Goal: Obtain resource: Download file/media

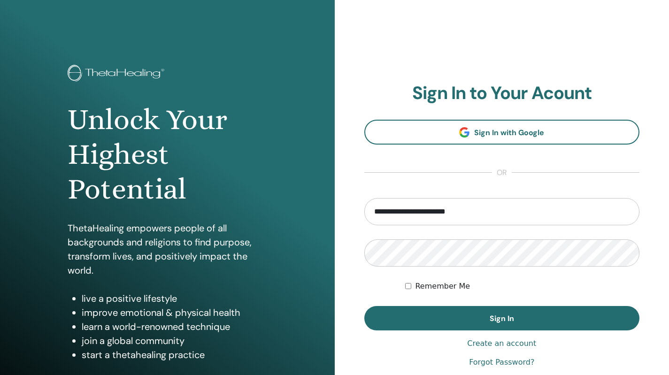
type input "**********"
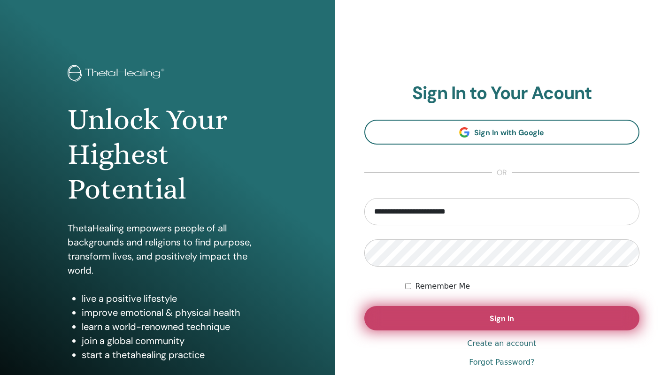
click at [439, 327] on button "Sign In" at bounding box center [503, 318] width 276 height 24
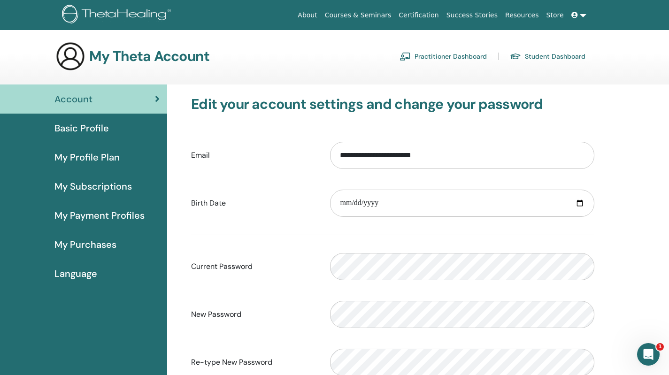
click at [92, 129] on span "Basic Profile" at bounding box center [81, 128] width 54 height 14
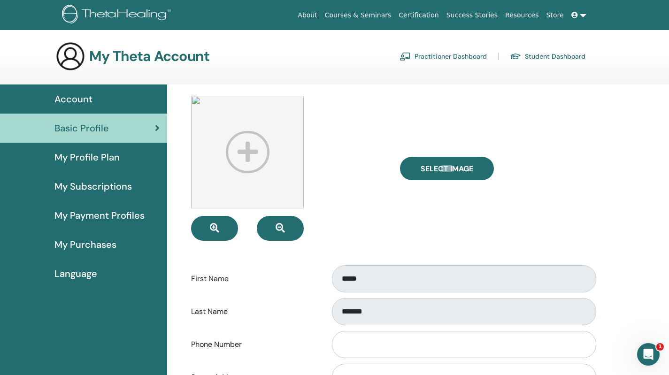
click at [425, 61] on link "Practitioner Dashboard" at bounding box center [443, 56] width 87 height 15
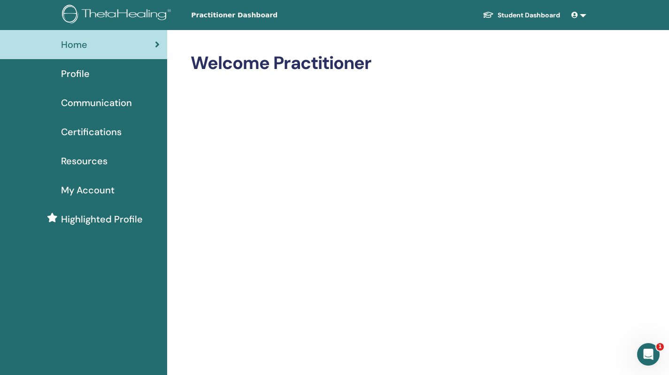
click at [90, 190] on span "My Account" at bounding box center [88, 190] width 54 height 14
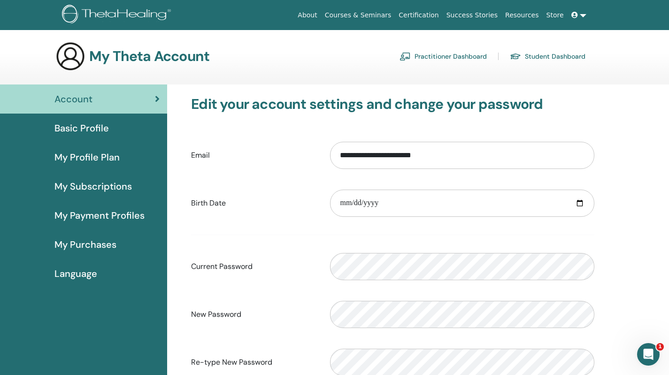
click at [99, 158] on span "My Profile Plan" at bounding box center [86, 157] width 65 height 14
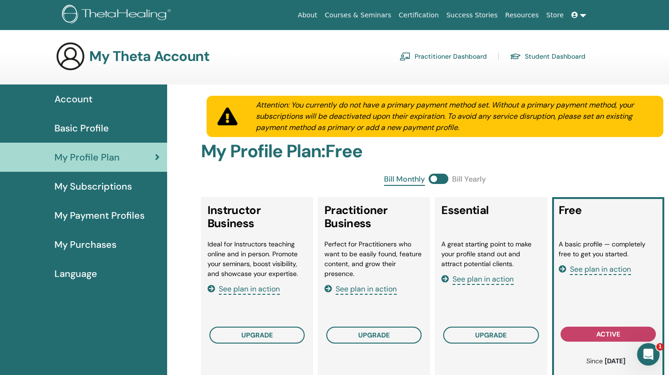
click at [444, 58] on link "Practitioner Dashboard" at bounding box center [443, 56] width 87 height 15
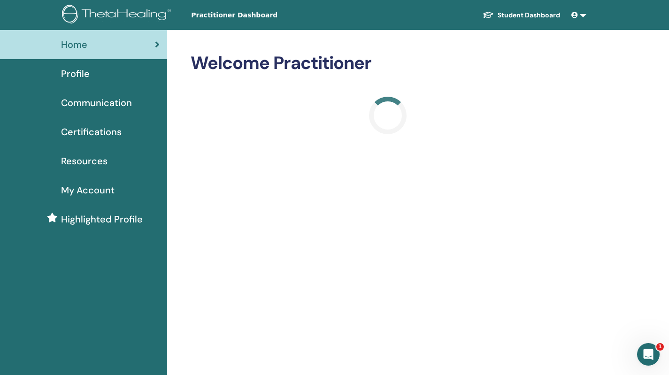
click at [583, 20] on link at bounding box center [579, 15] width 23 height 17
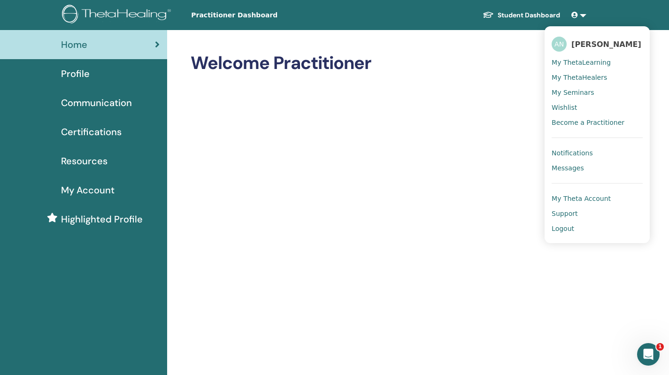
click at [71, 74] on span "Profile" at bounding box center [75, 74] width 29 height 14
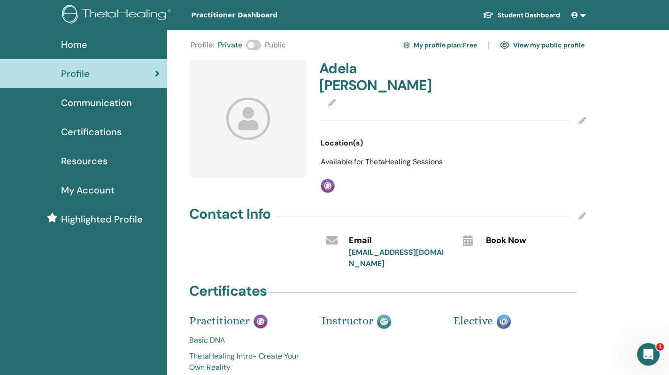
click at [92, 133] on span "Certifications" at bounding box center [91, 132] width 61 height 14
click at [545, 19] on link "Student Dashboard" at bounding box center [521, 15] width 93 height 17
click at [545, 14] on link "Student Dashboard" at bounding box center [521, 15] width 93 height 17
click at [213, 335] on link "Basic DNA" at bounding box center [248, 340] width 118 height 11
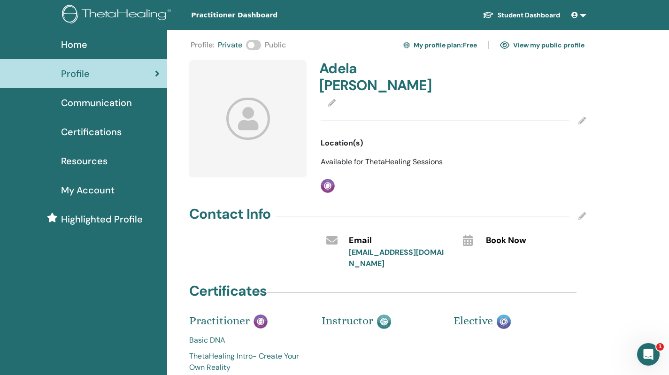
click at [581, 16] on link at bounding box center [579, 15] width 23 height 17
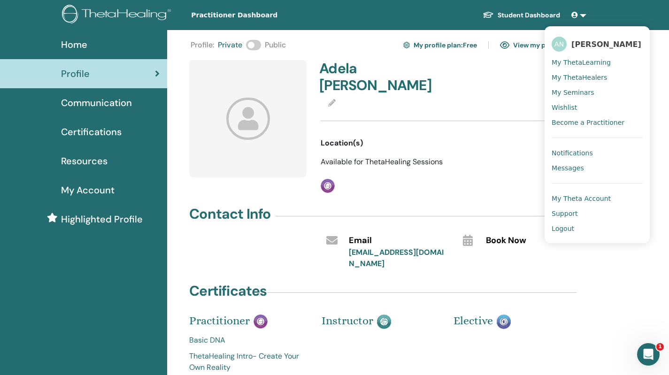
click at [593, 59] on span "My ThetaLearning" at bounding box center [581, 62] width 59 height 8
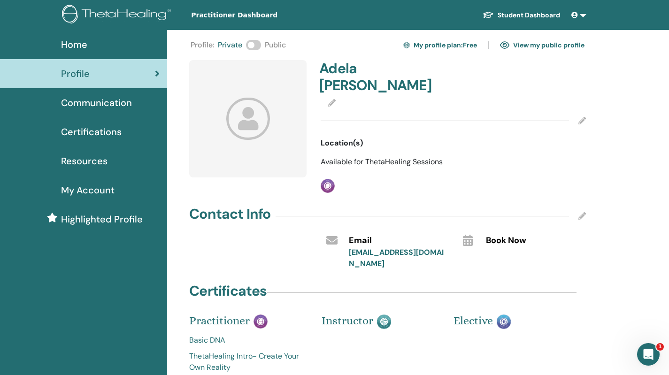
click at [586, 13] on link at bounding box center [579, 15] width 23 height 17
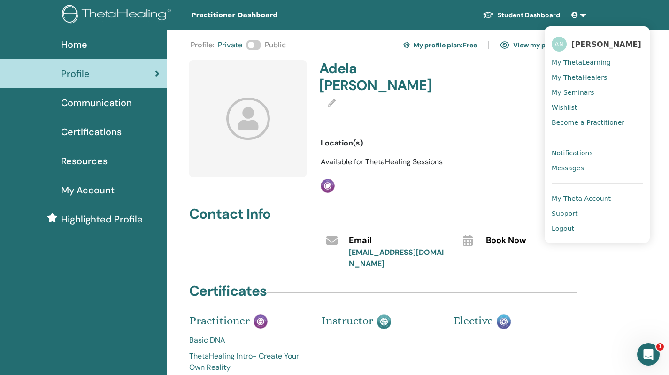
click at [578, 64] on span "My ThetaLearning" at bounding box center [581, 62] width 59 height 8
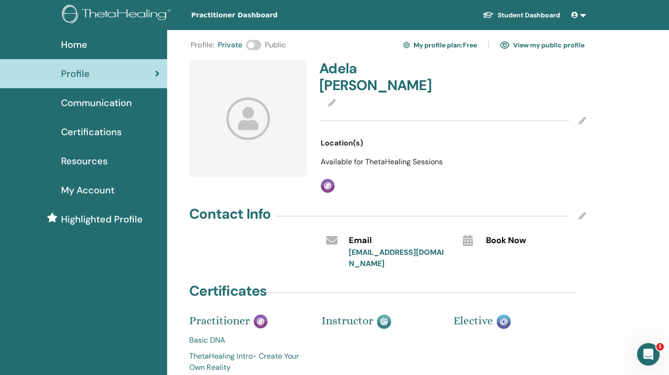
click at [576, 18] on icon at bounding box center [575, 15] width 7 height 7
click at [210, 335] on link "Basic DNA" at bounding box center [248, 340] width 118 height 11
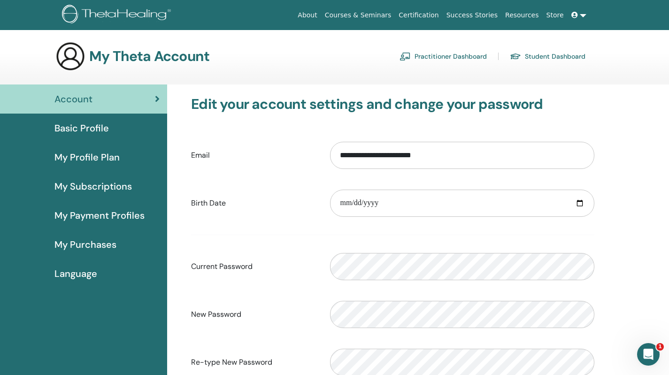
click at [92, 249] on span "My Purchases" at bounding box center [85, 245] width 62 height 14
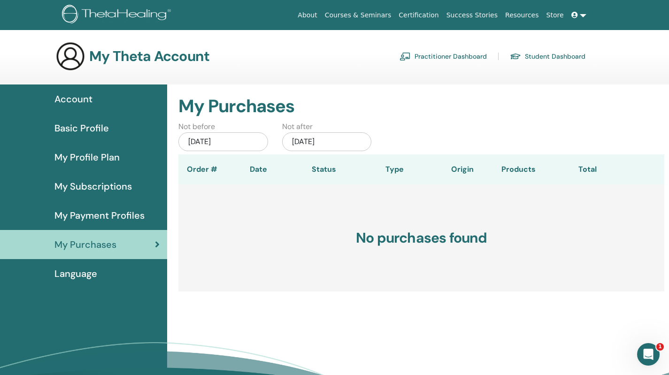
click at [89, 129] on span "Basic Profile" at bounding box center [81, 128] width 54 height 14
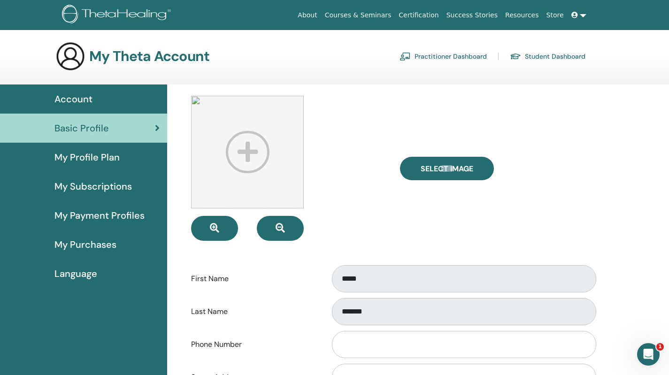
click at [76, 97] on span "Account" at bounding box center [73, 99] width 38 height 14
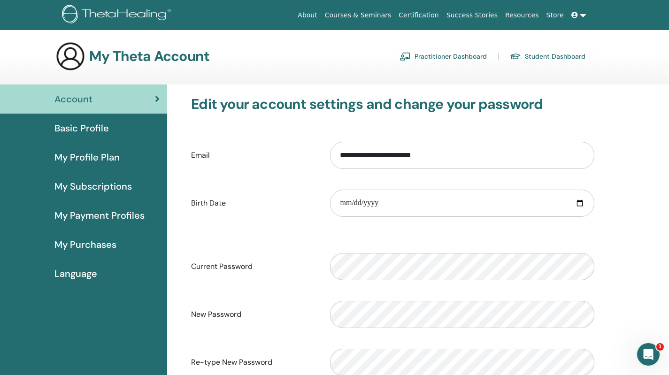
click at [416, 57] on link "Practitioner Dashboard" at bounding box center [443, 56] width 87 height 15
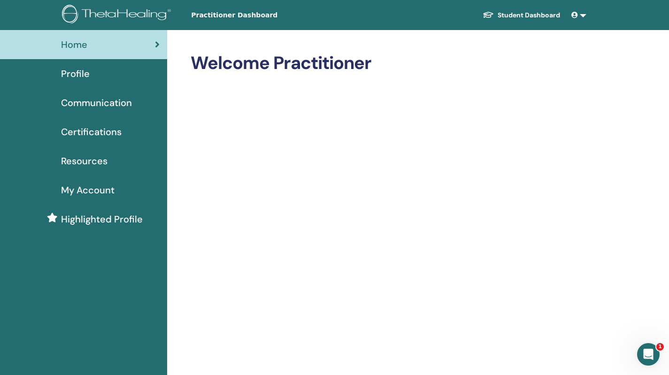
click at [547, 16] on link "Student Dashboard" at bounding box center [521, 15] width 93 height 17
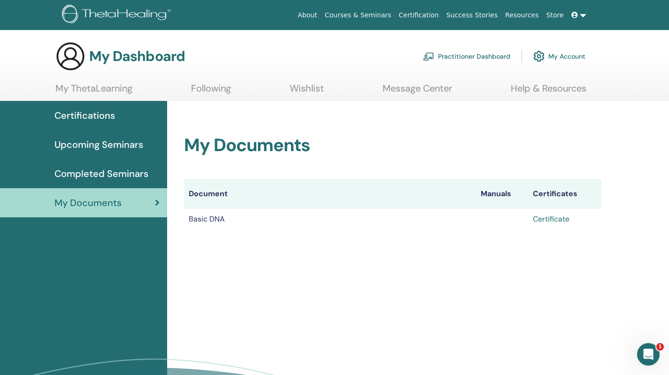
click at [551, 219] on link "Certificate" at bounding box center [551, 219] width 37 height 10
click at [547, 219] on link "Certificate" at bounding box center [551, 219] width 37 height 10
click at [405, 278] on div "My Documents Document Manuals Certificates Basic DNA Certificate" at bounding box center [418, 277] width 502 height 352
